Goal: Task Accomplishment & Management: Manage account settings

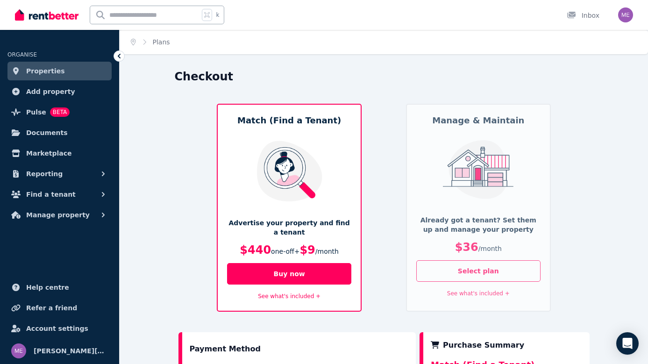
click at [67, 69] on link "Properties" at bounding box center [59, 71] width 104 height 19
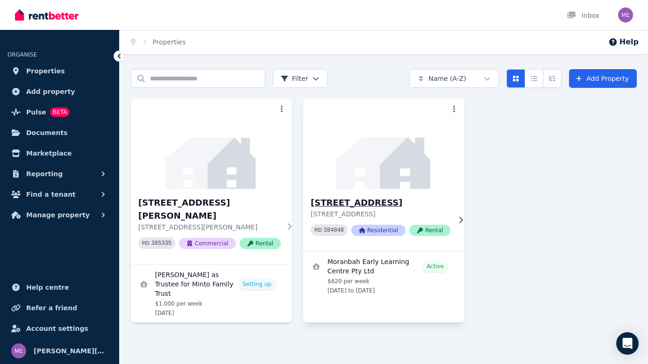
click at [394, 177] on img at bounding box center [383, 144] width 169 height 94
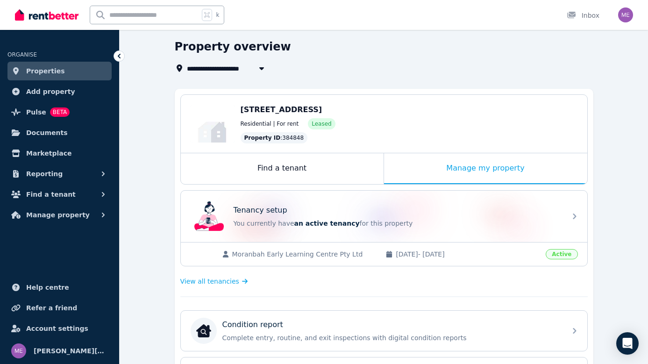
scroll to position [30, 0]
click at [367, 115] on div "[STREET_ADDRESS] Residential | For rent Leased Property ID : 384848" at bounding box center [409, 123] width 337 height 39
click at [442, 177] on div "Manage my property" at bounding box center [485, 168] width 203 height 31
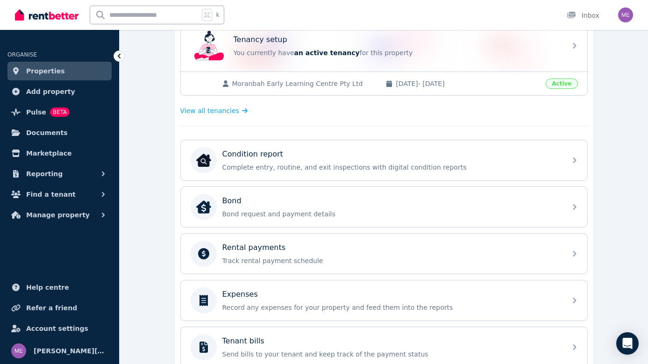
scroll to position [219, 0]
